Goal: Register for event/course

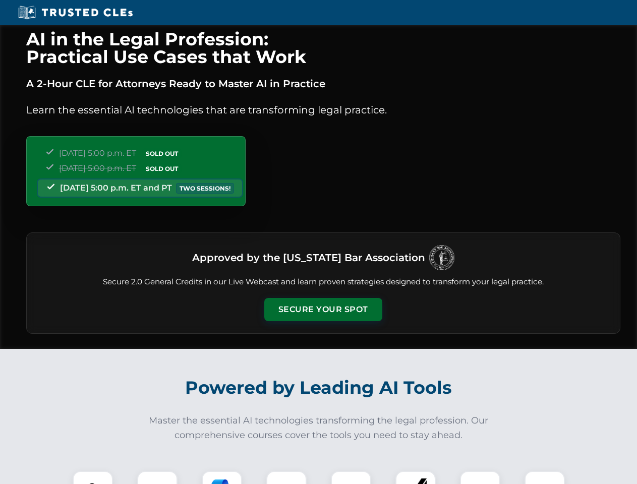
click at [323, 310] on button "Secure Your Spot" at bounding box center [323, 309] width 118 height 23
click at [93, 477] on img at bounding box center [92, 490] width 29 height 29
